Goal: Transaction & Acquisition: Purchase product/service

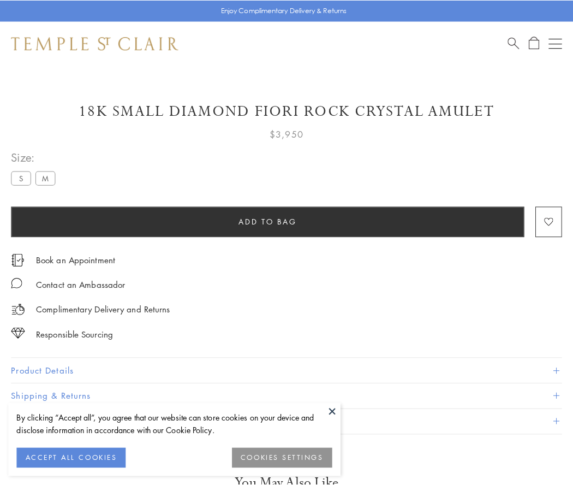
scroll to position [60, 0]
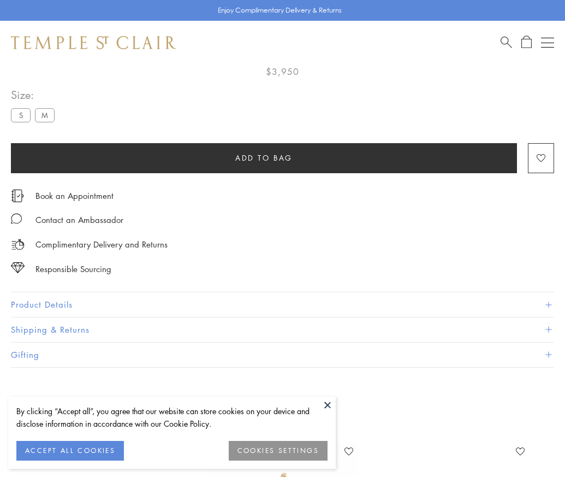
click at [264, 157] on span "Add to bag" at bounding box center [263, 158] width 57 height 12
